Goal: Information Seeking & Learning: Learn about a topic

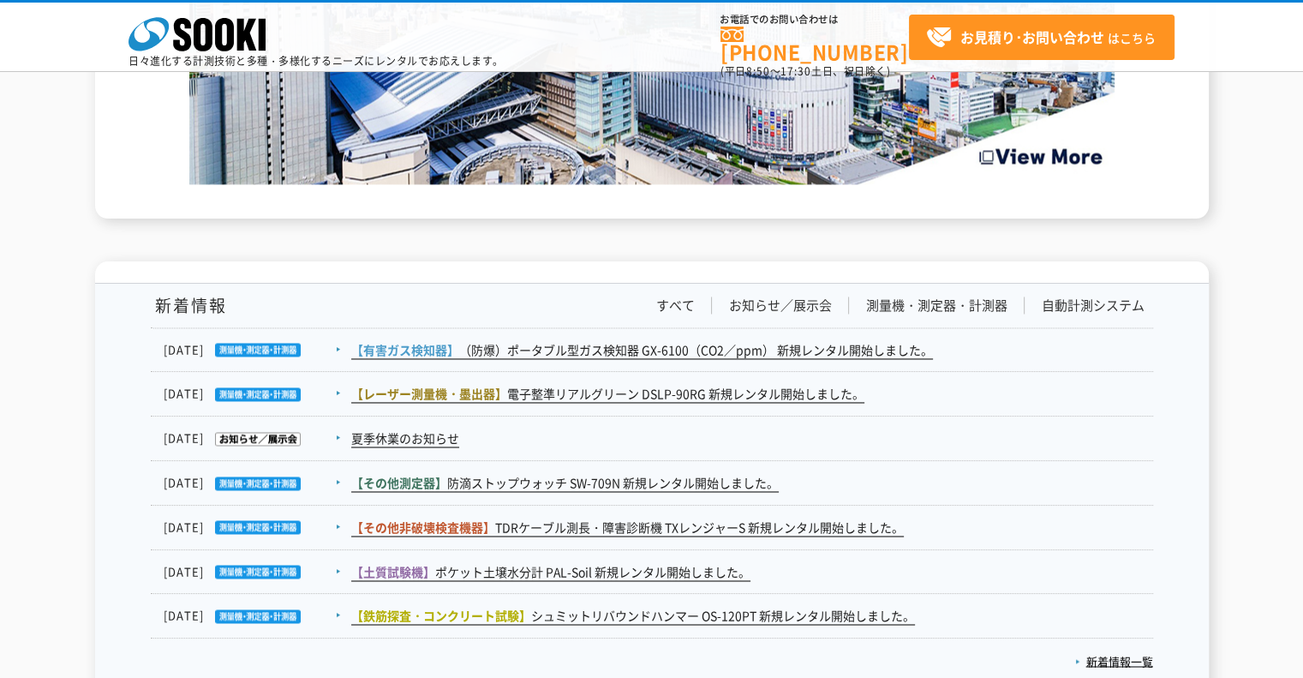
scroll to position [2685, 0]
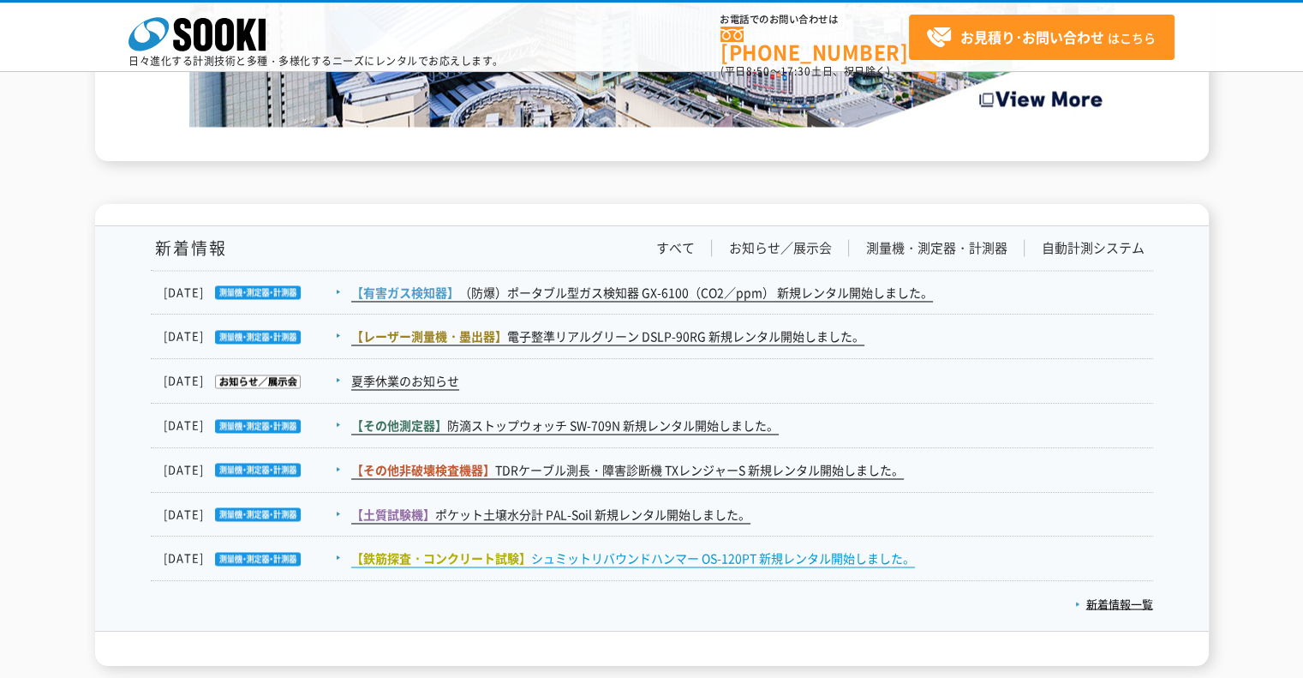
click at [677, 553] on link "【鉄筋探査・コンクリート試験】 シュミットリバウンドハンマー OS-120PT 新規レンタル開始しました。" at bounding box center [633, 558] width 564 height 18
click at [1109, 599] on link "新着情報一覧" at bounding box center [1115, 603] width 78 height 16
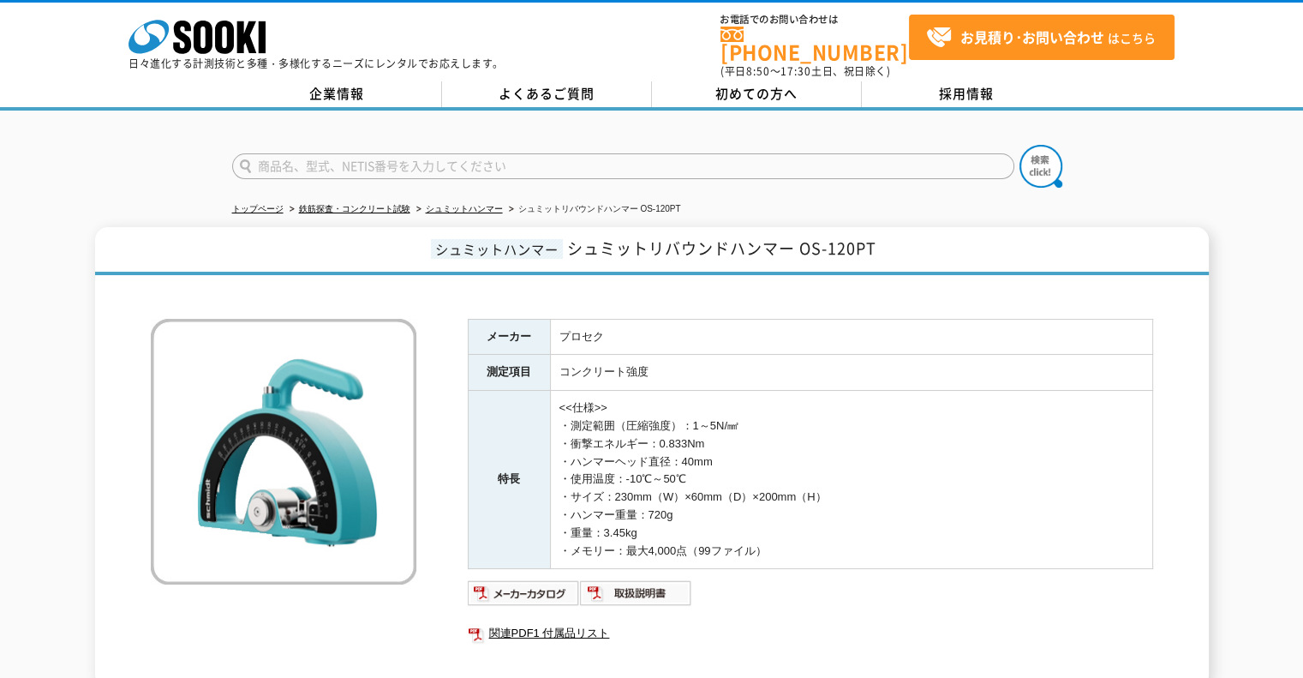
scroll to position [57, 0]
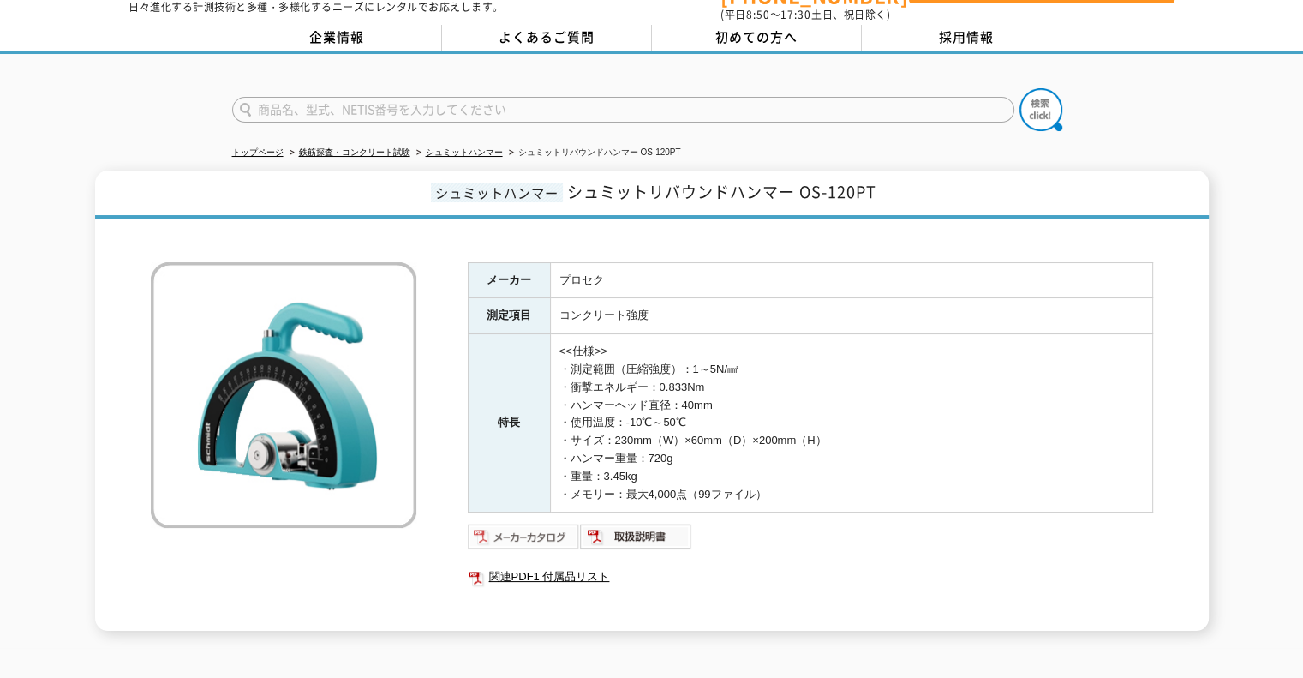
click at [511, 524] on img at bounding box center [524, 536] width 112 height 27
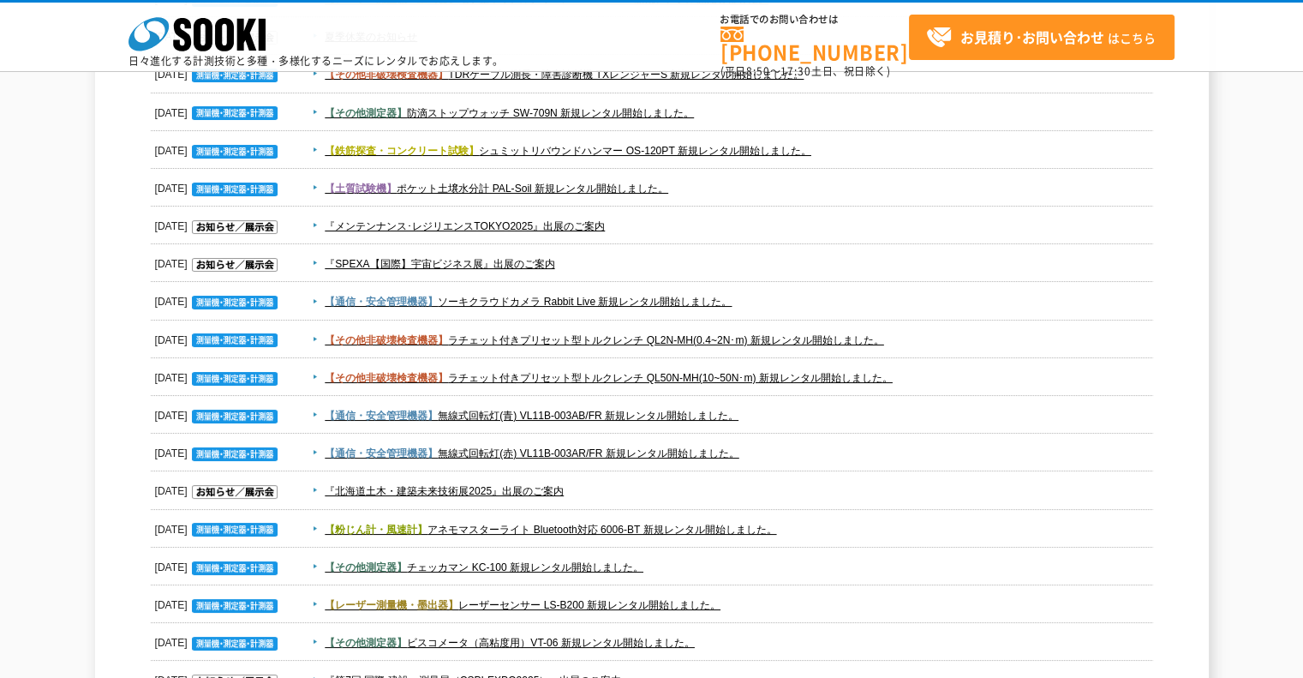
scroll to position [399, 0]
